Goal: Task Accomplishment & Management: Use online tool/utility

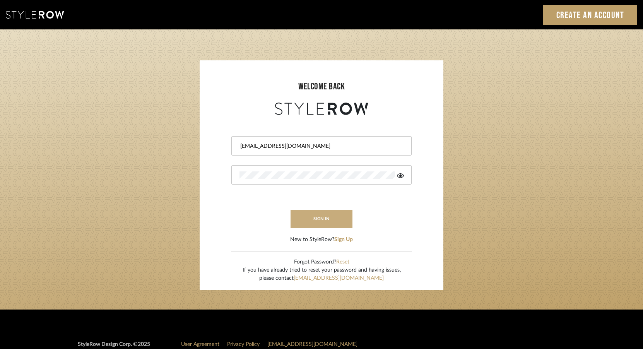
click at [317, 210] on button "sign in" at bounding box center [322, 219] width 62 height 18
click at [336, 218] on button "sign in" at bounding box center [322, 219] width 62 height 18
click at [175, 159] on login-page "welcome back jennadohydesign@gmail.com Authorization failed. Invalid user or pa…" at bounding box center [321, 169] width 643 height 280
click at [317, 223] on button "sign in" at bounding box center [322, 219] width 62 height 18
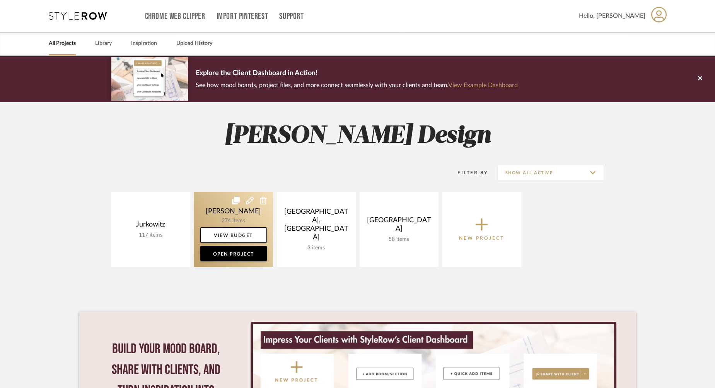
click at [216, 200] on link at bounding box center [233, 229] width 79 height 75
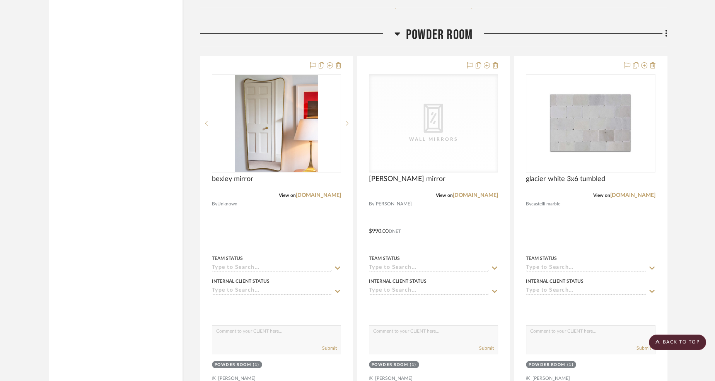
scroll to position [6749, 0]
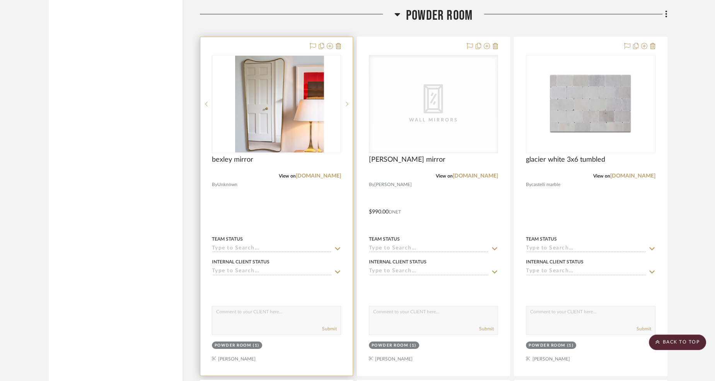
click at [293, 208] on div at bounding box center [276, 206] width 152 height 339
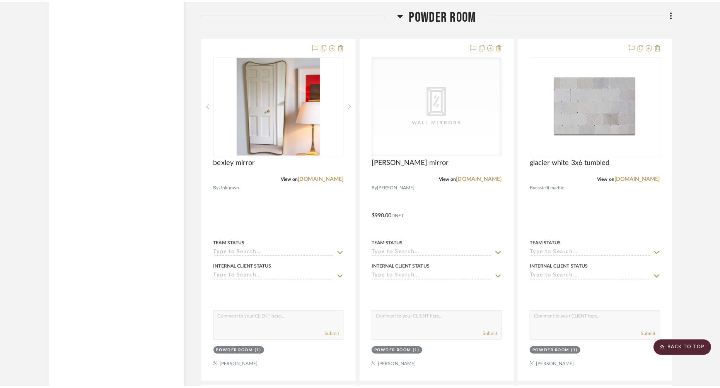
scroll to position [0, 0]
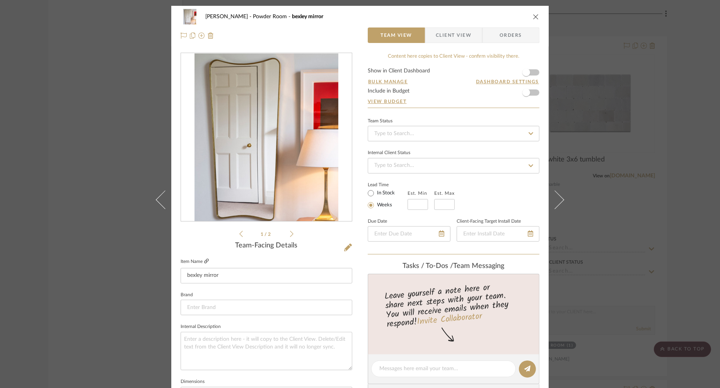
click at [204, 260] on icon at bounding box center [206, 260] width 5 height 5
click at [536, 15] on icon "close" at bounding box center [536, 17] width 6 height 6
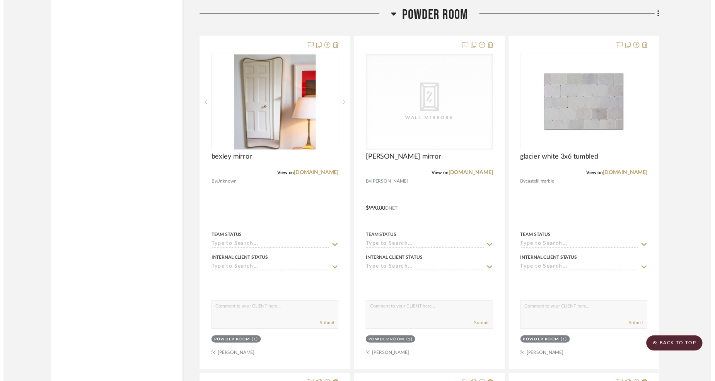
scroll to position [6749, 0]
